Goal: Transaction & Acquisition: Purchase product/service

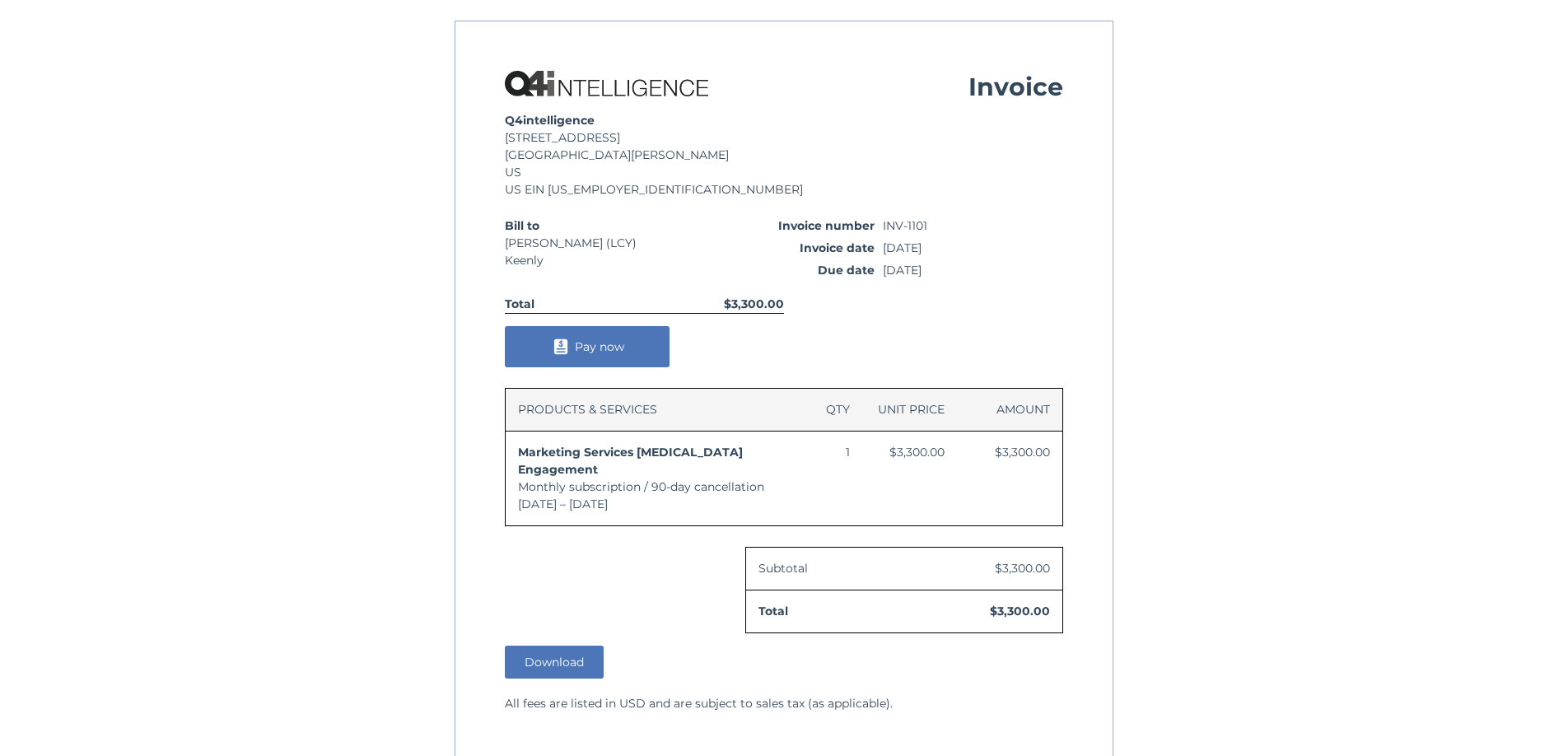
click at [588, 341] on button "Pay now" at bounding box center [587, 347] width 165 height 41
